Goal: Transaction & Acquisition: Register for event/course

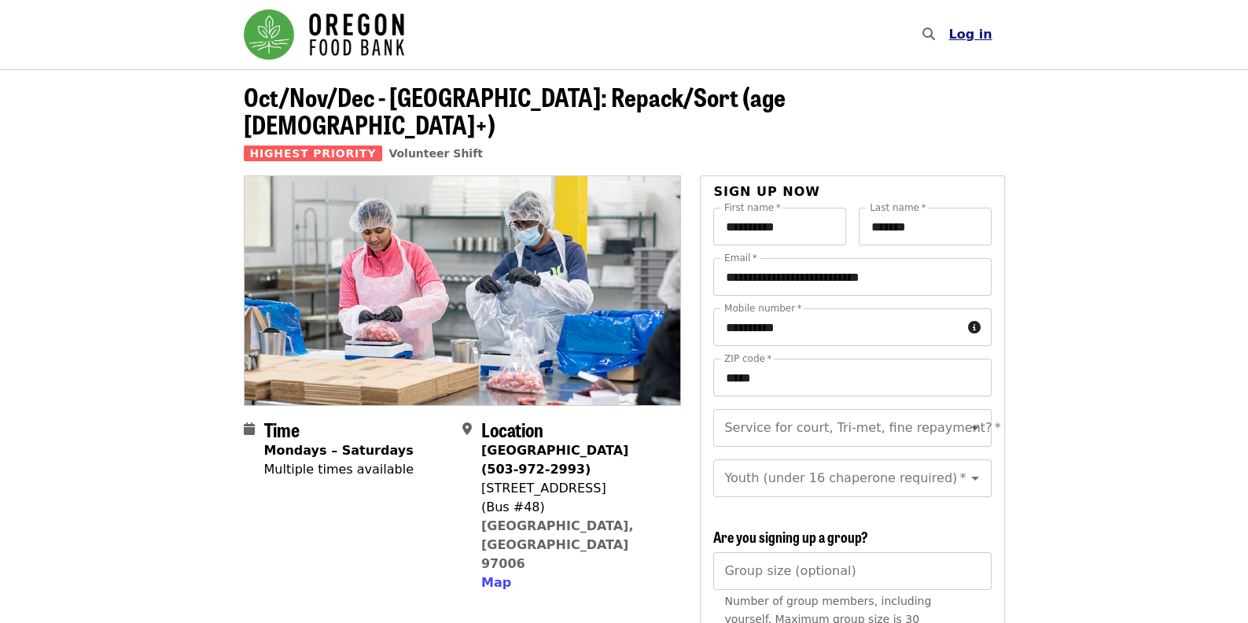
click at [969, 40] on span "Log in" at bounding box center [970, 34] width 43 height 15
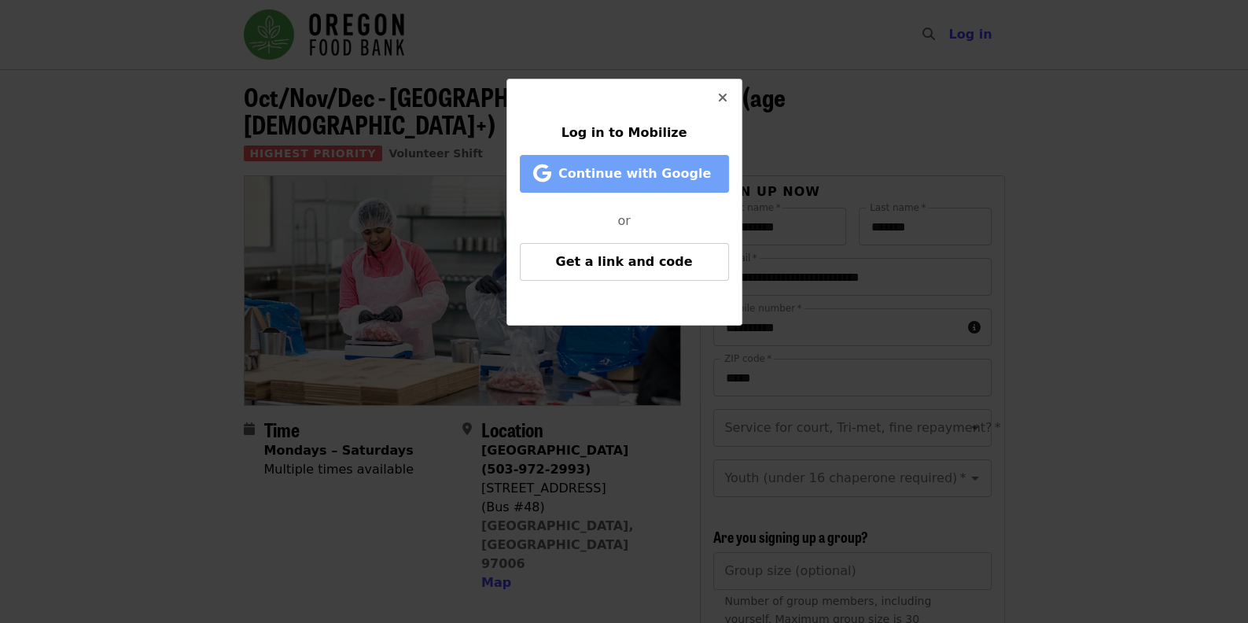
click at [618, 178] on span "Continue with Google" at bounding box center [635, 173] width 153 height 15
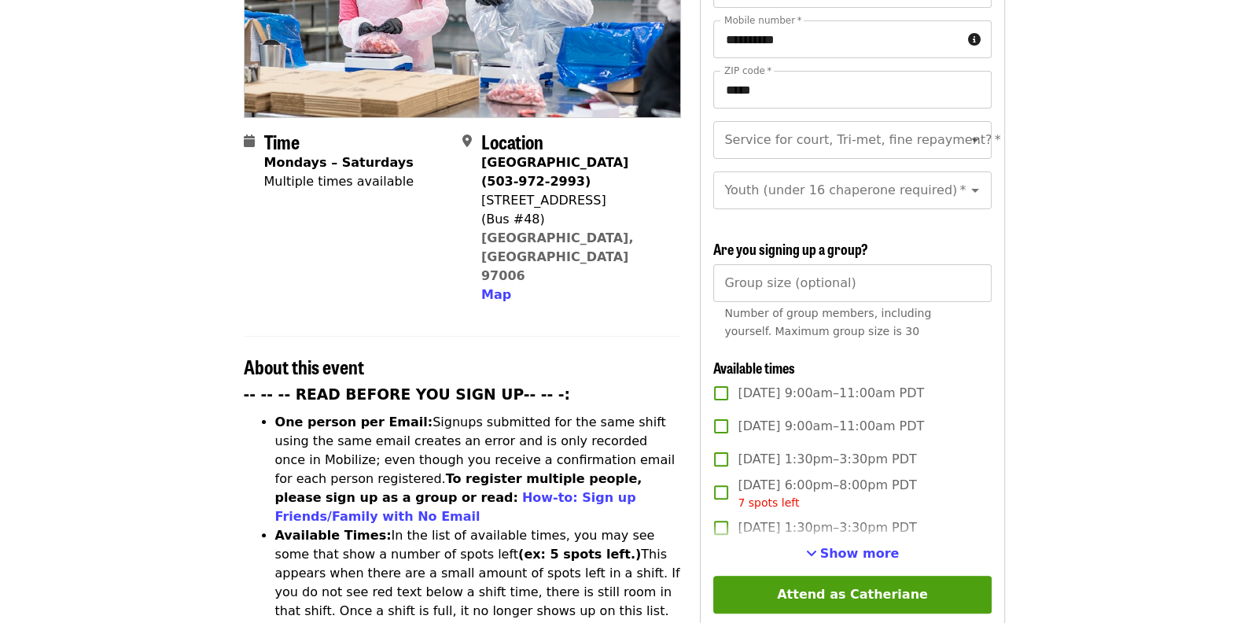
scroll to position [315, 0]
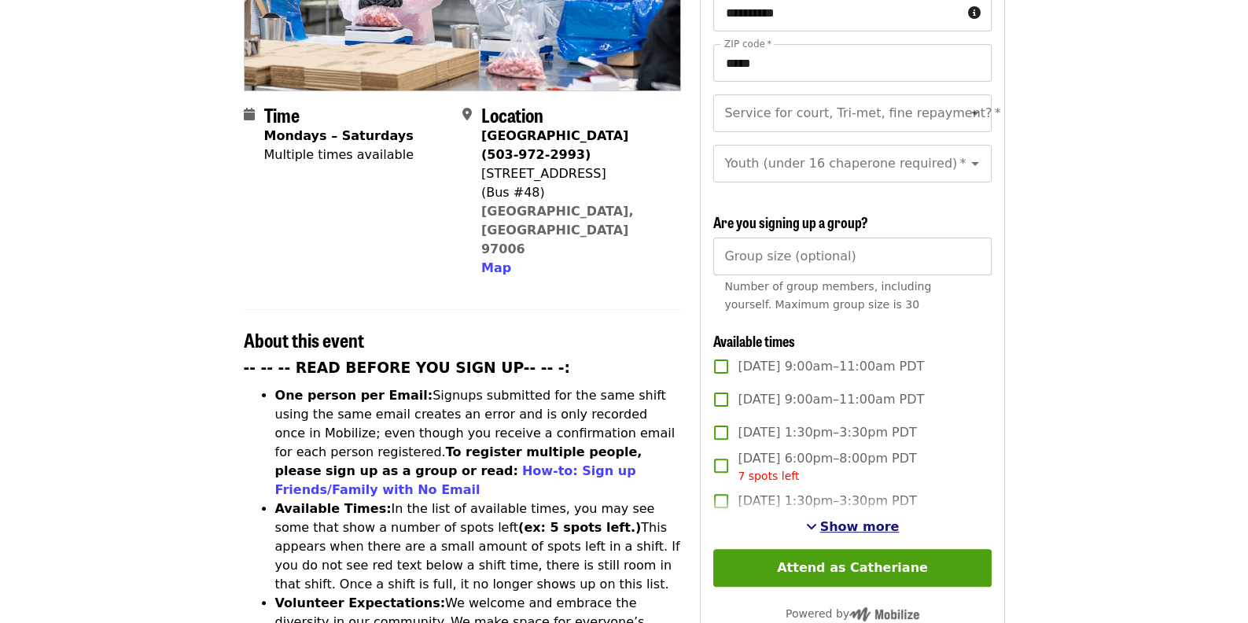
click at [859, 521] on span "Show more" at bounding box center [860, 526] width 79 height 15
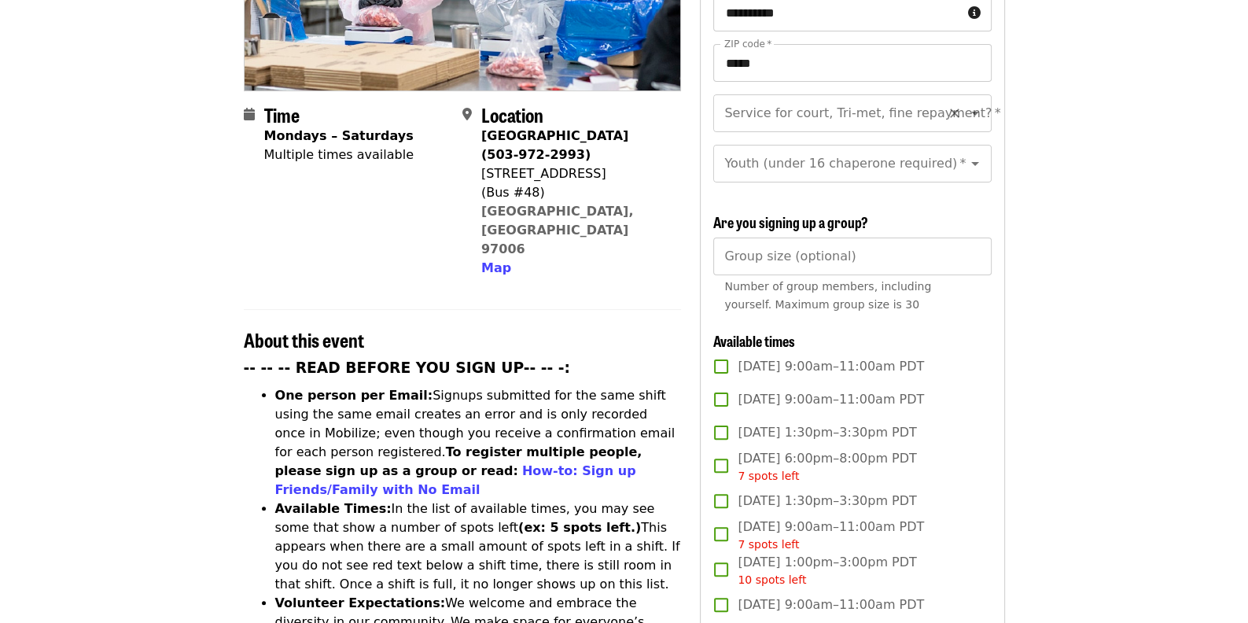
click at [787, 94] on div "Service for court, Tri-met, fine repayment?   * Service for court, Tri-met, fin…" at bounding box center [853, 113] width 278 height 38
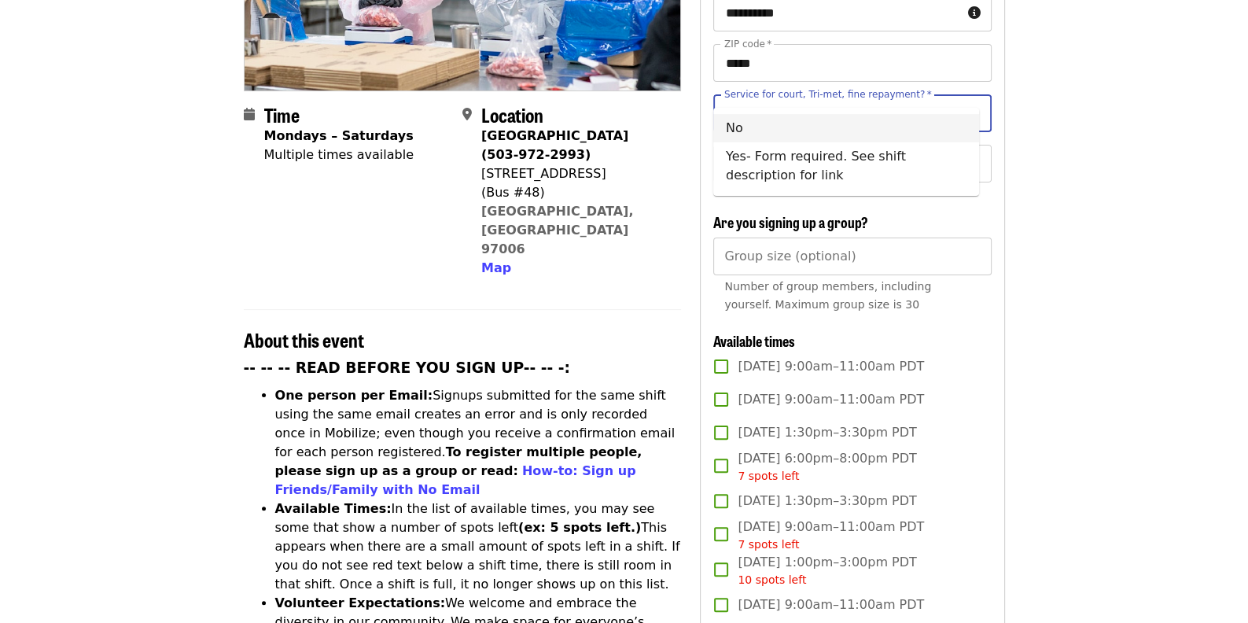
click at [729, 127] on li "No" at bounding box center [847, 128] width 266 height 28
type input "**"
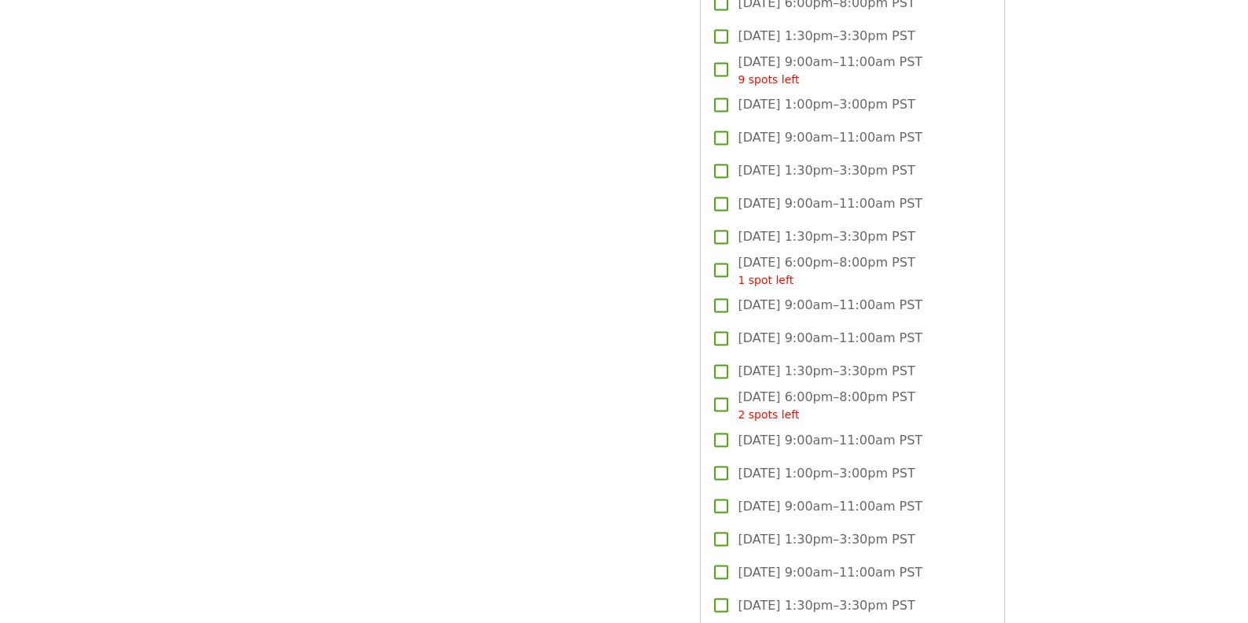
scroll to position [2596, 0]
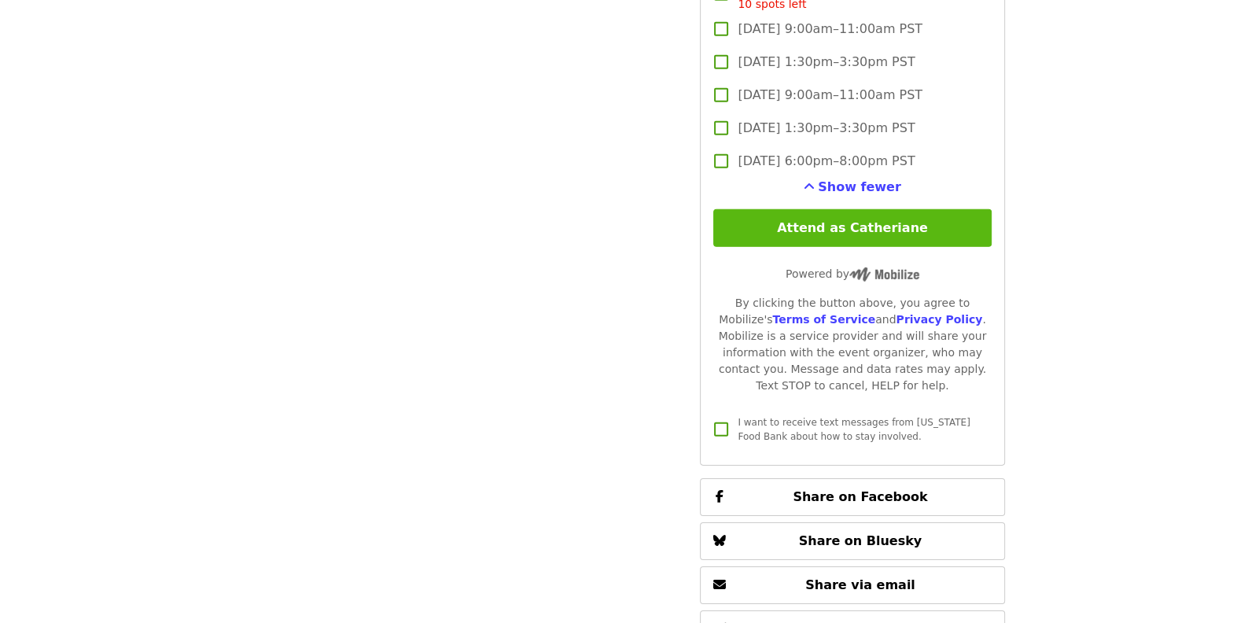
click at [873, 221] on button "Attend as Catheriane" at bounding box center [853, 228] width 278 height 38
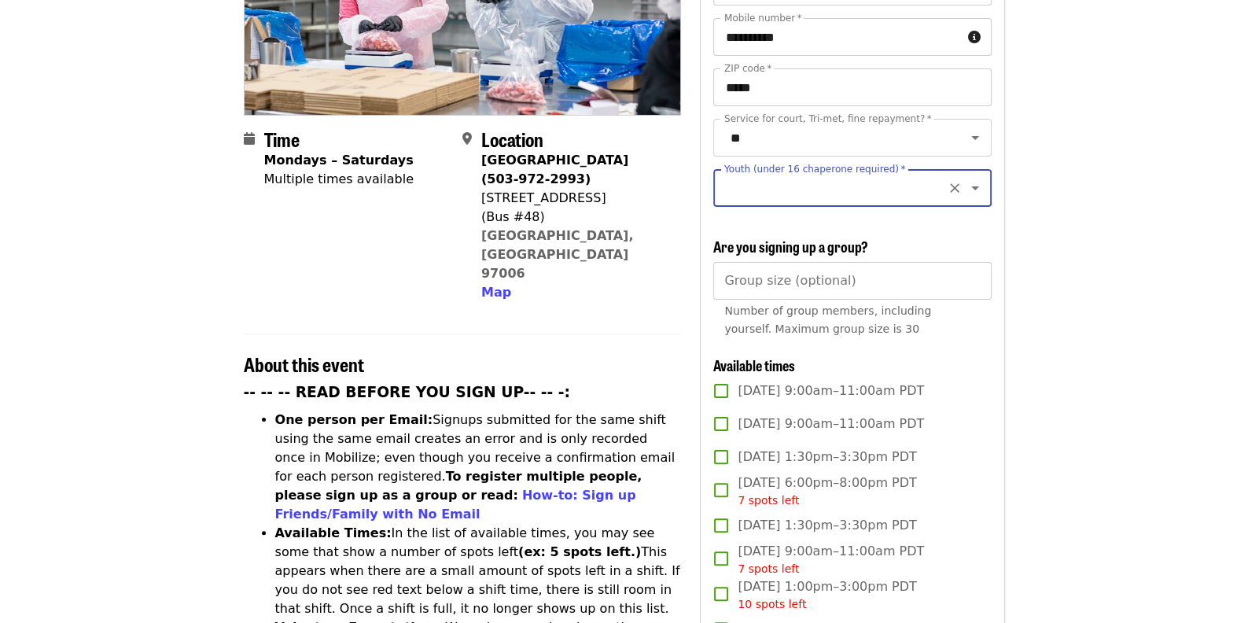
scroll to position [289, 0]
click at [803, 174] on input "Youth (under 16 chaperone required)   *" at bounding box center [833, 189] width 214 height 30
click at [734, 210] on li "16 and older" at bounding box center [847, 215] width 266 height 28
type input "**********"
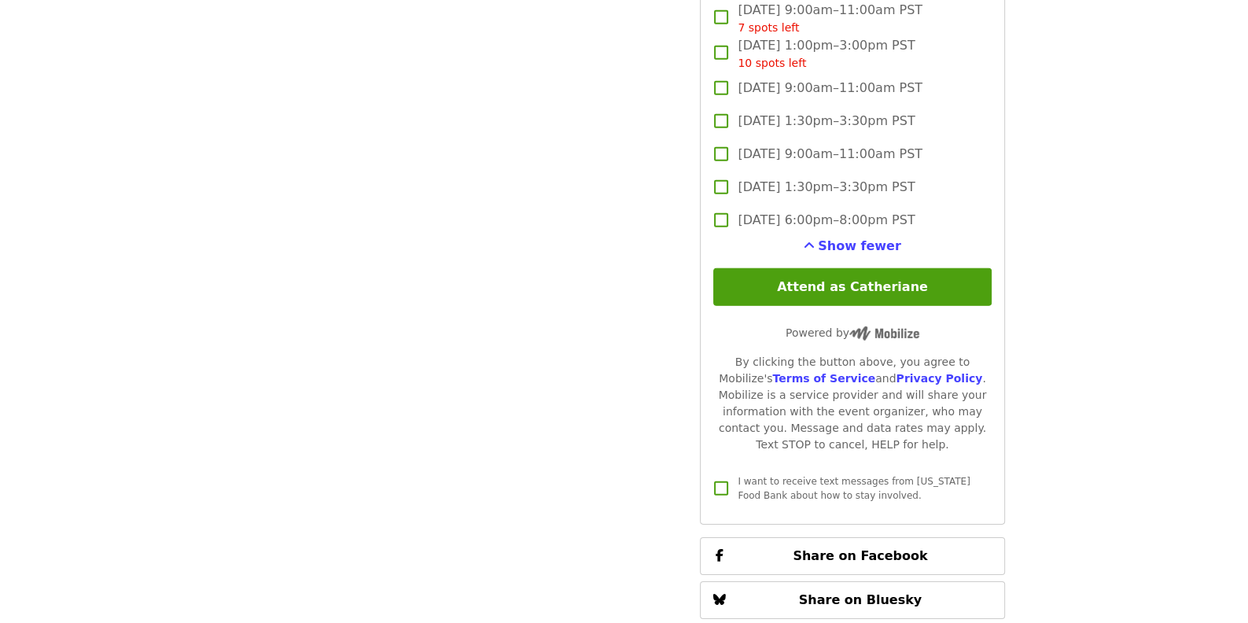
scroll to position [4774, 0]
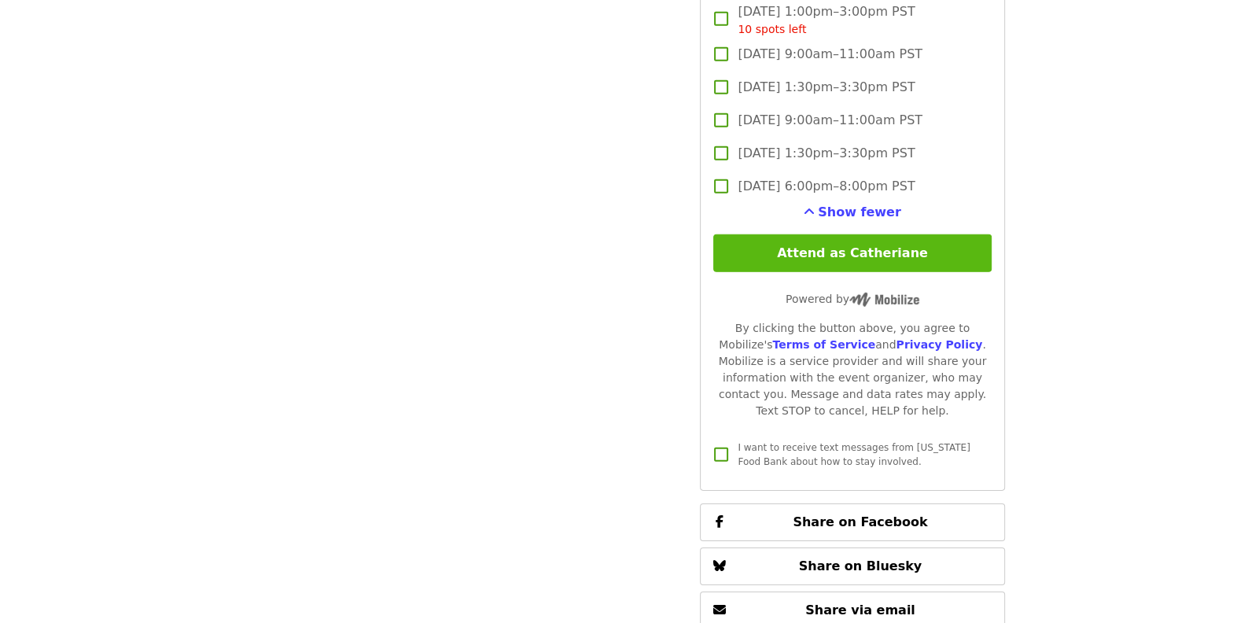
click at [860, 245] on button "Attend as Catheriane" at bounding box center [853, 253] width 278 height 38
